Goal: Find specific page/section: Find specific page/section

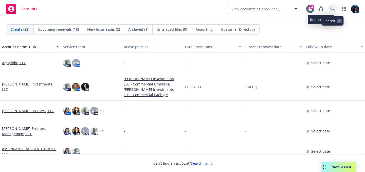
click at [333, 10] on icon at bounding box center [333, 9] width 5 height 5
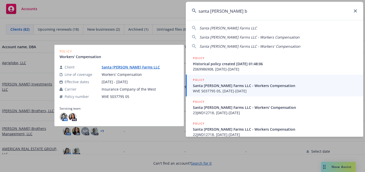
type input "santa rosa b"
click at [269, 82] on div "POLICY" at bounding box center [275, 80] width 164 height 6
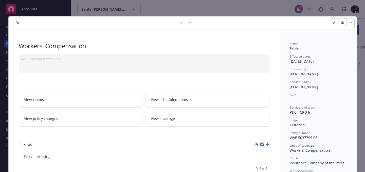
click at [16, 21] on icon "close" at bounding box center [17, 22] width 3 height 3
